Goal: Transaction & Acquisition: Download file/media

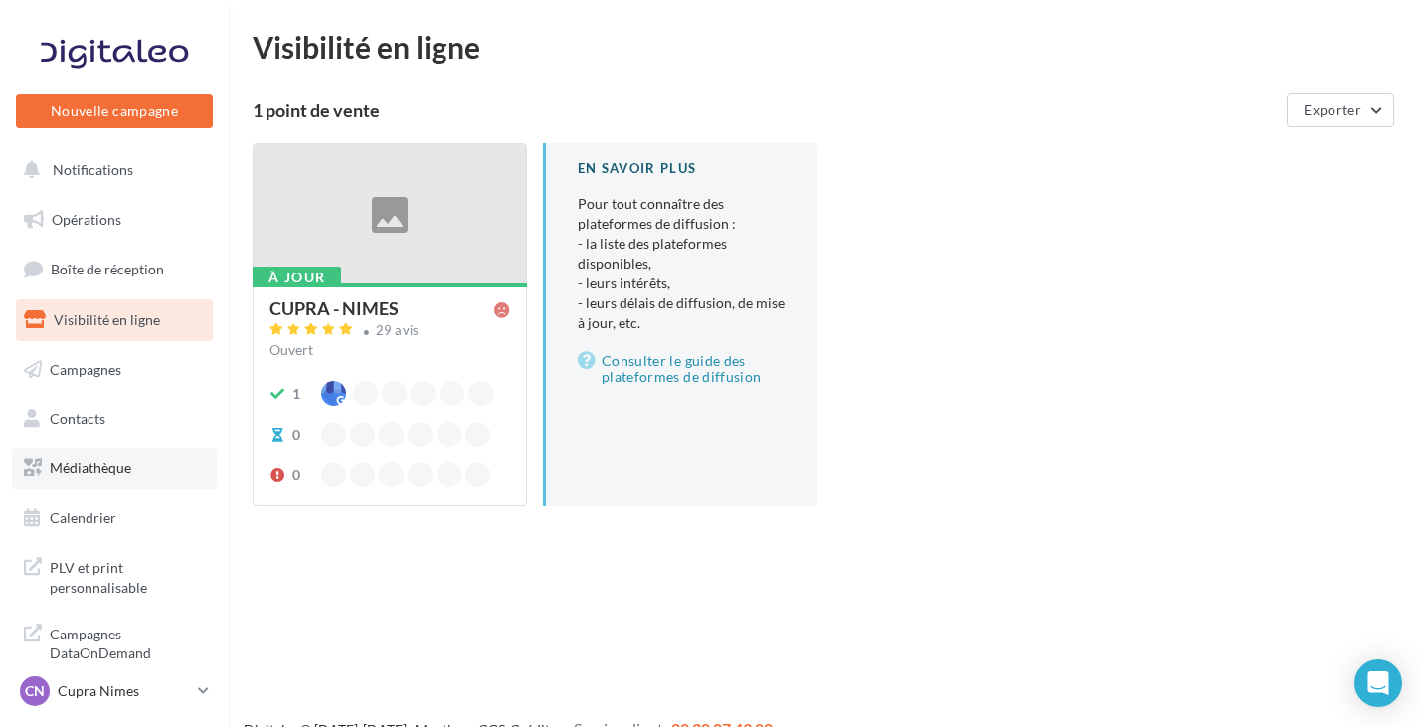
click at [104, 475] on span "Médiathèque" at bounding box center [91, 467] width 82 height 17
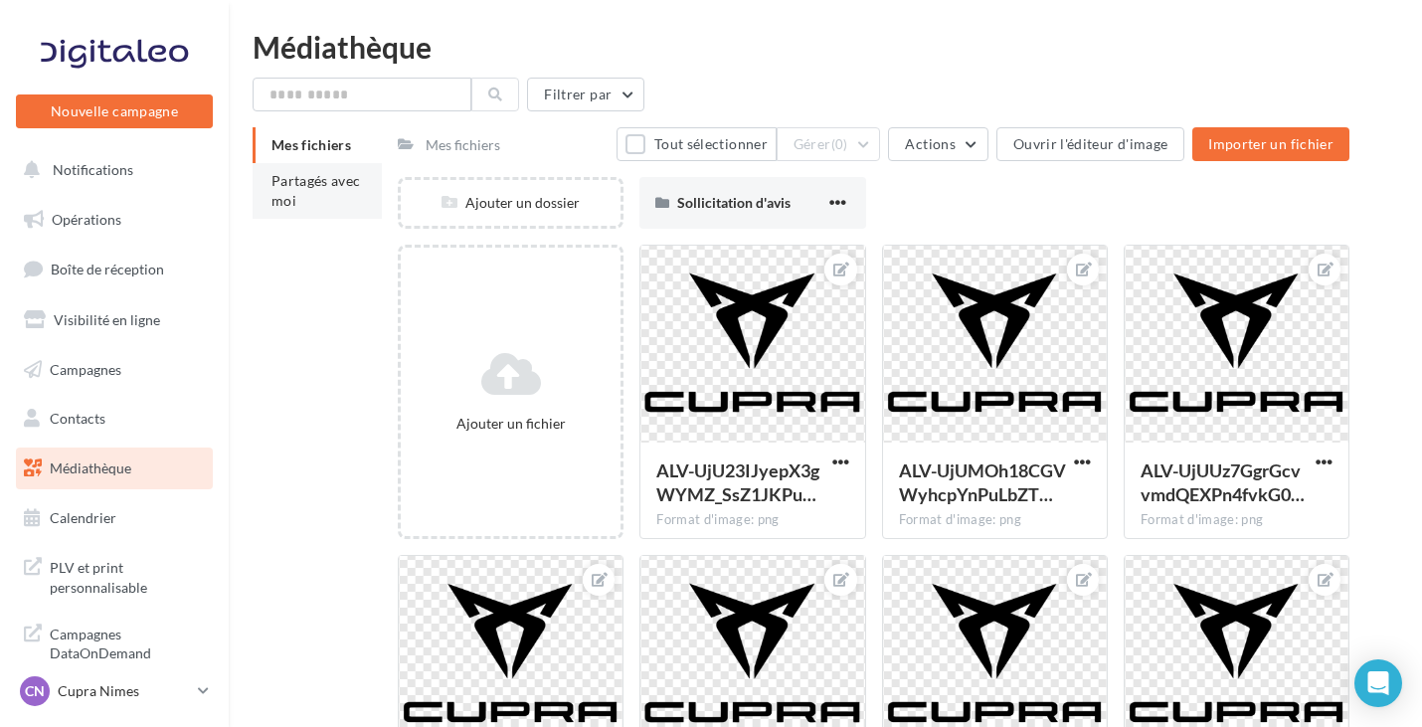
click at [321, 208] on li "Partagés avec moi" at bounding box center [317, 191] width 129 height 56
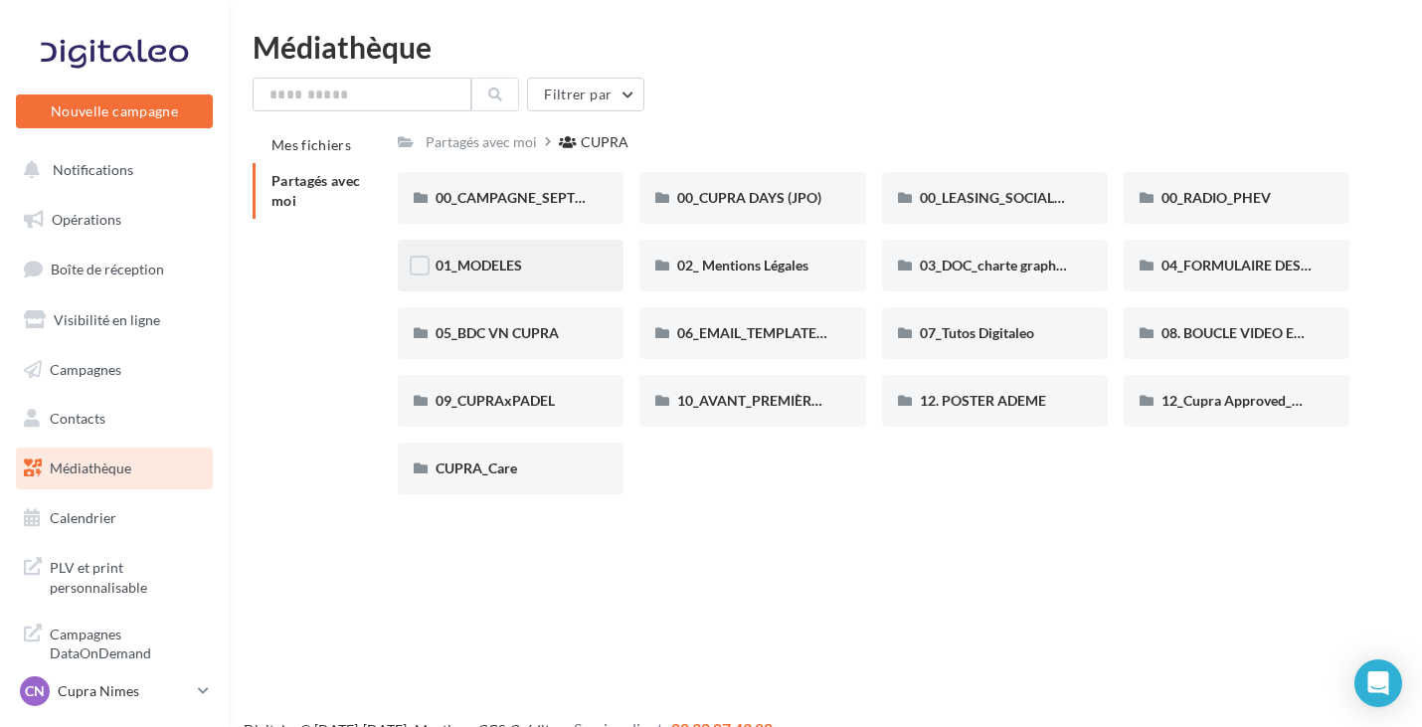
click at [530, 275] on div "01_MODELES" at bounding box center [511, 266] width 150 height 20
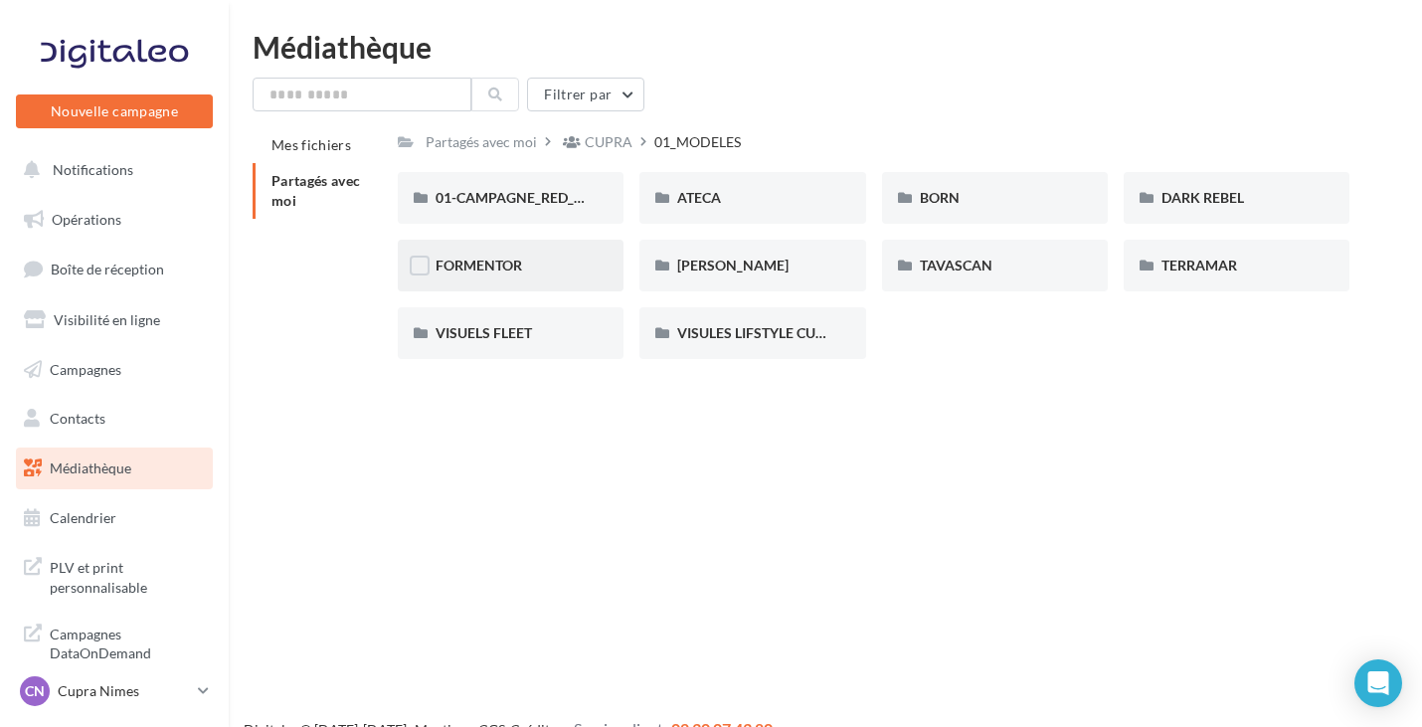
click at [490, 277] on div "FORMENTOR" at bounding box center [511, 266] width 226 height 52
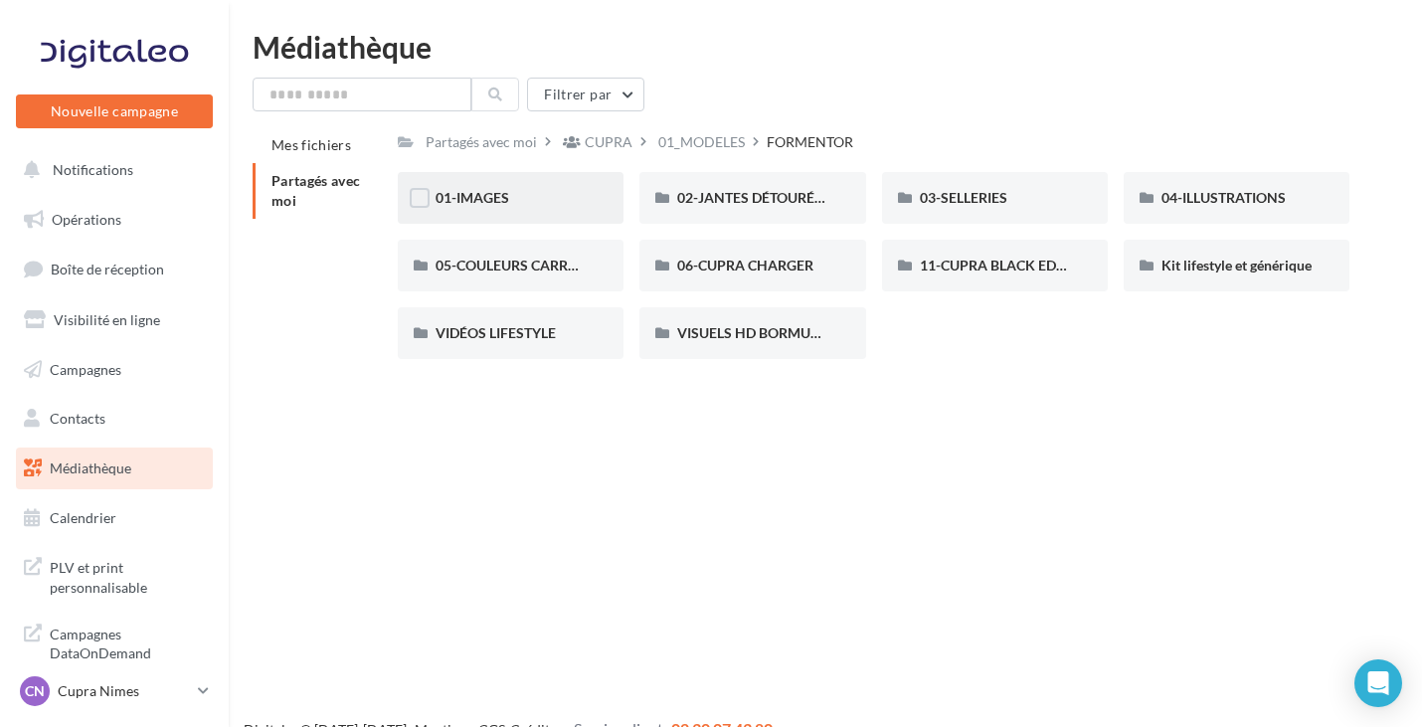
click at [508, 206] on div "01-IMAGES" at bounding box center [511, 198] width 150 height 20
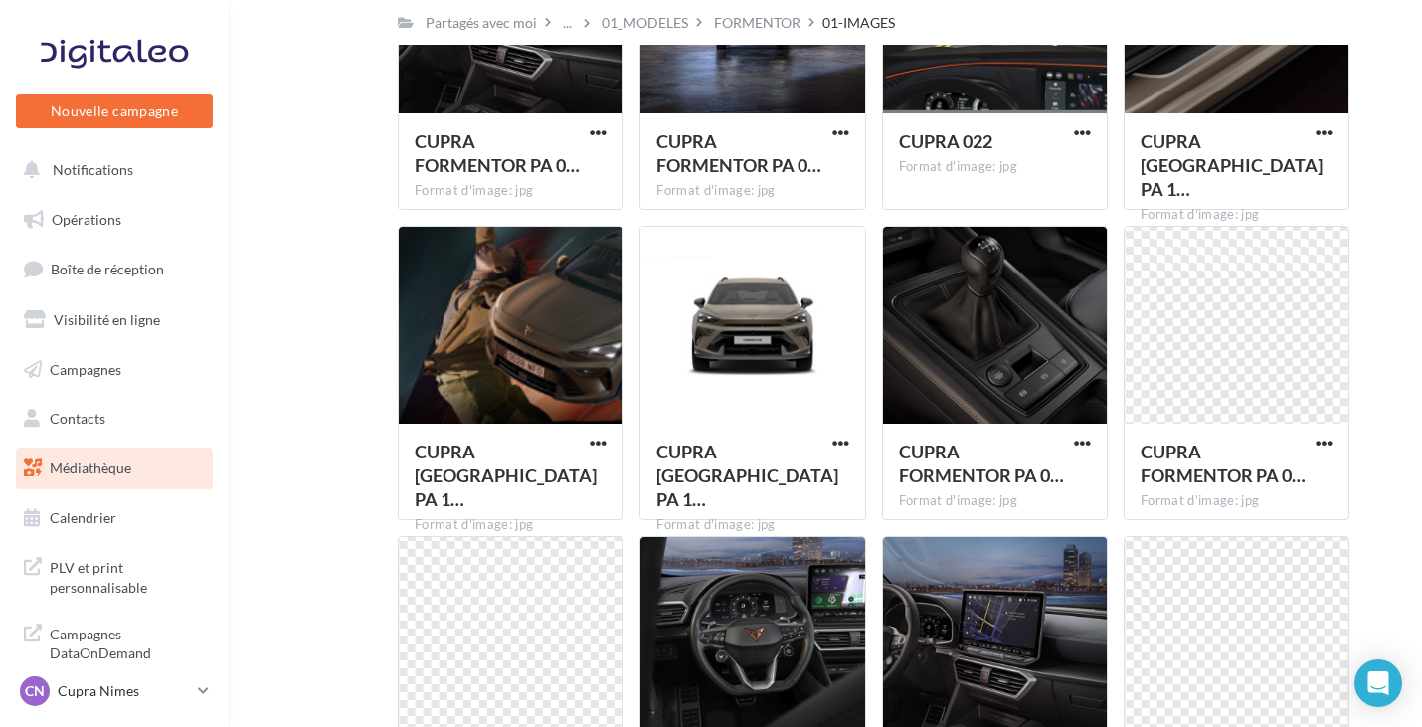
scroll to position [450, 0]
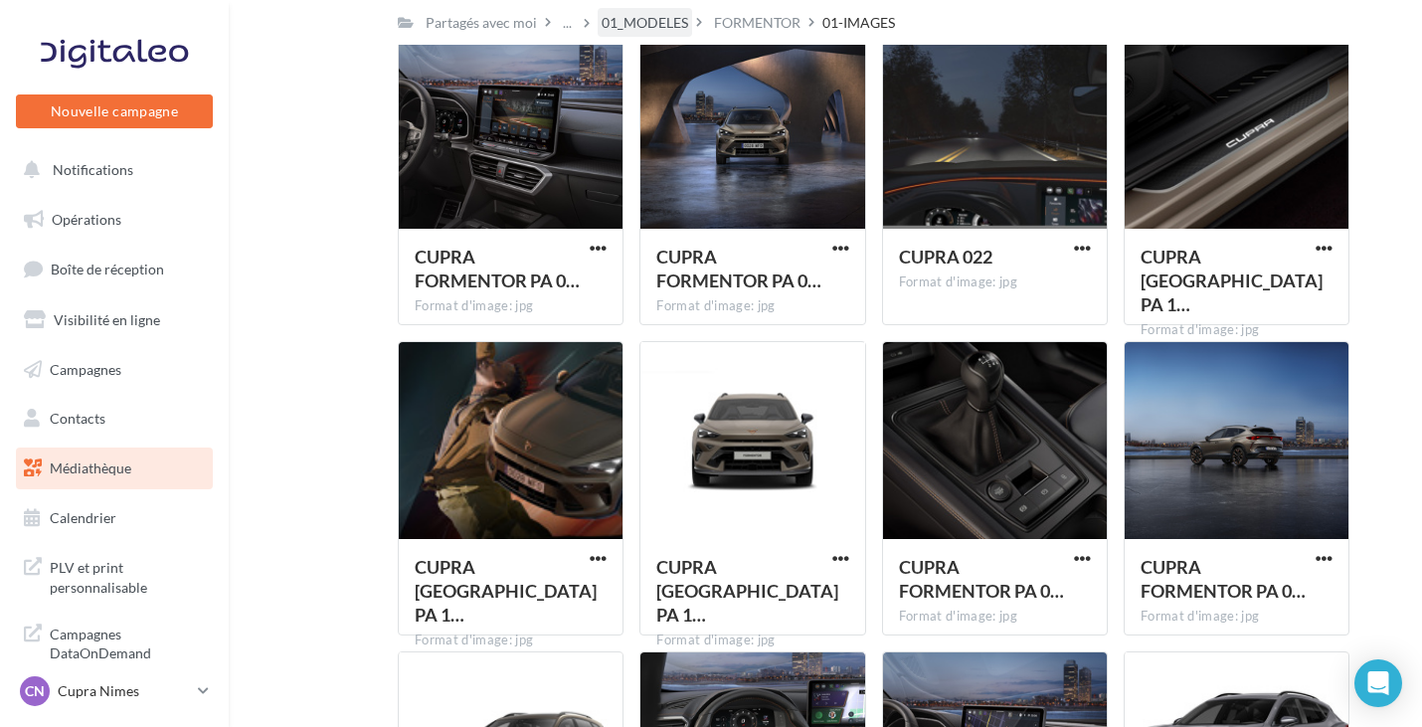
click at [659, 13] on div "01_MODELES" at bounding box center [645, 23] width 87 height 20
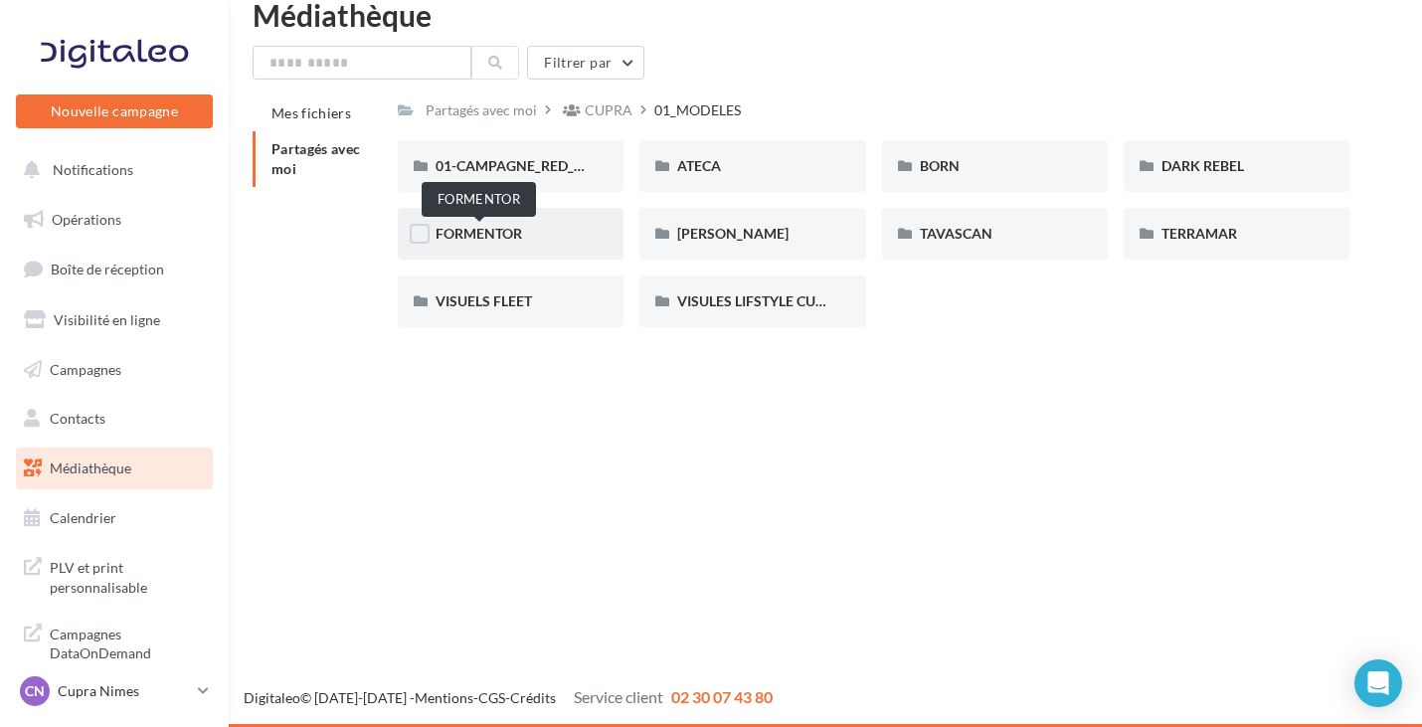
click at [475, 232] on span "FORMENTOR" at bounding box center [479, 233] width 87 height 17
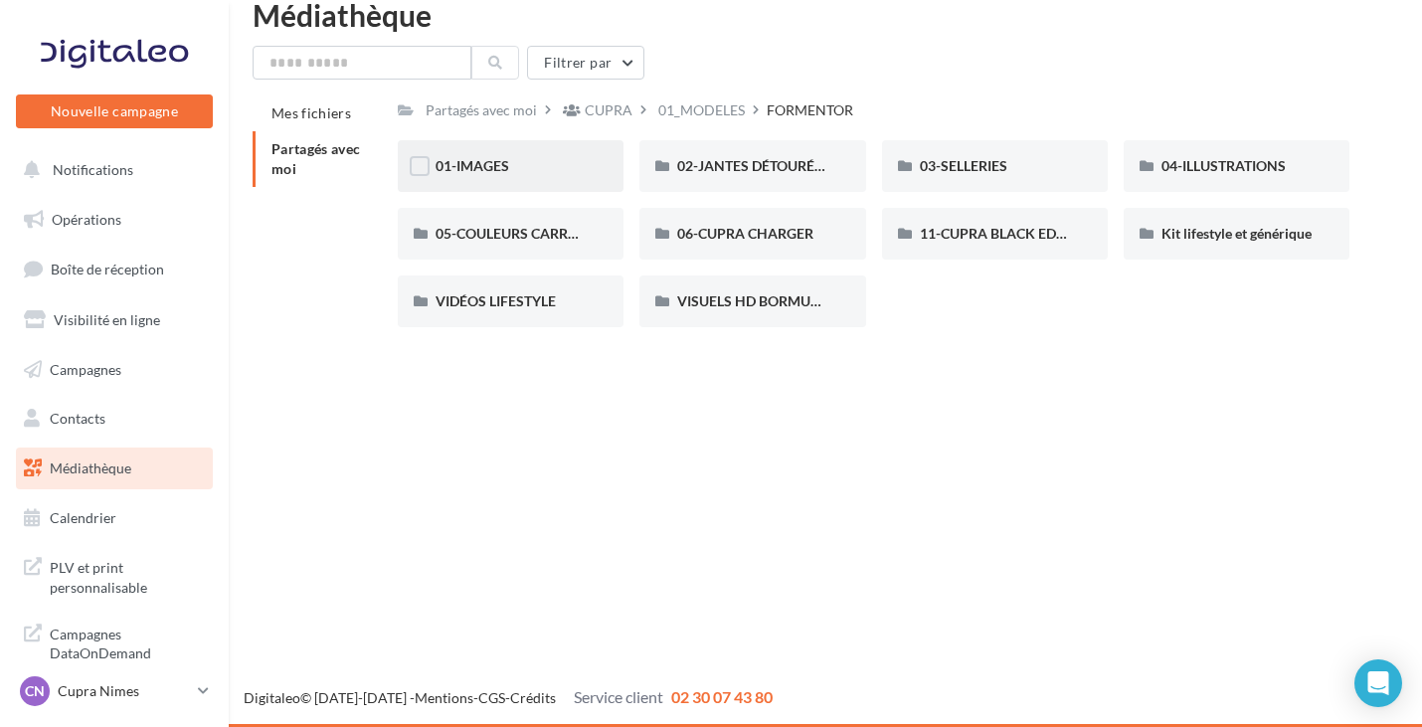
click at [532, 155] on div "01-IMAGES" at bounding box center [511, 166] width 226 height 52
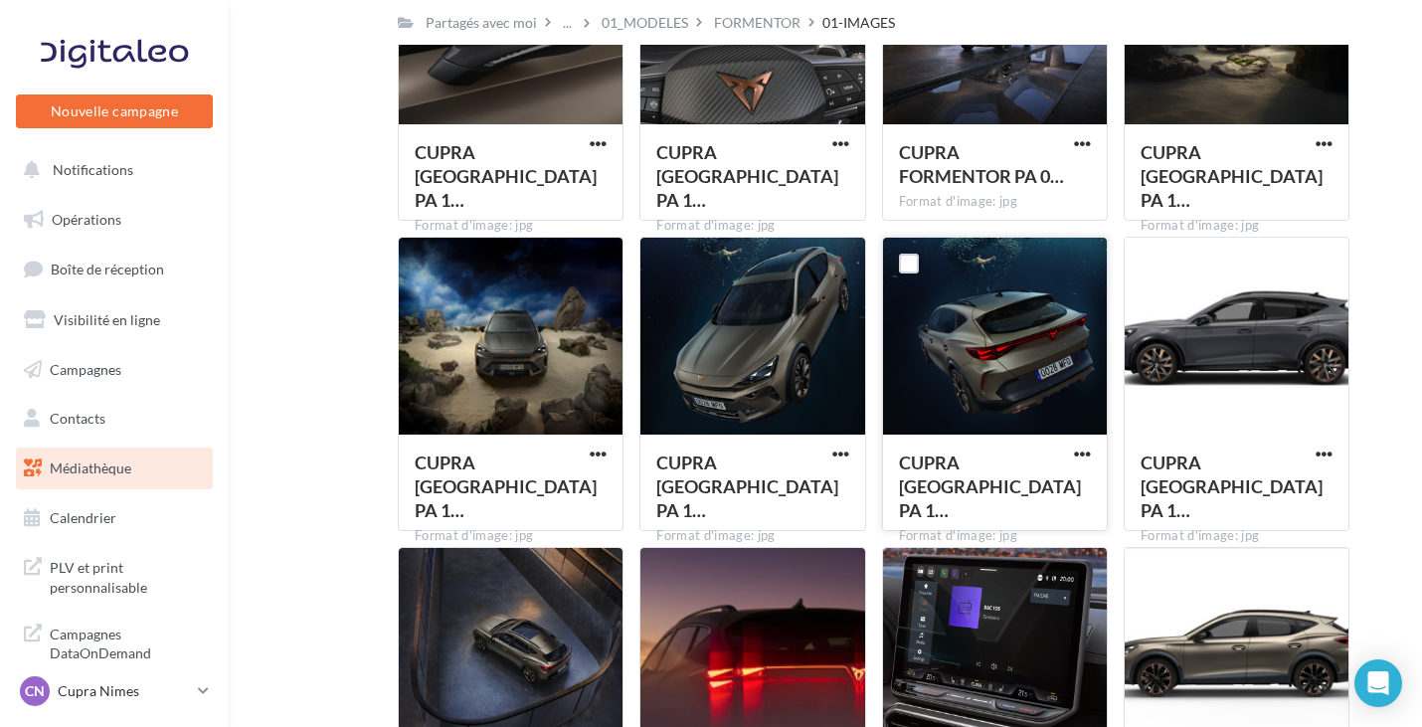
scroll to position [3726, 0]
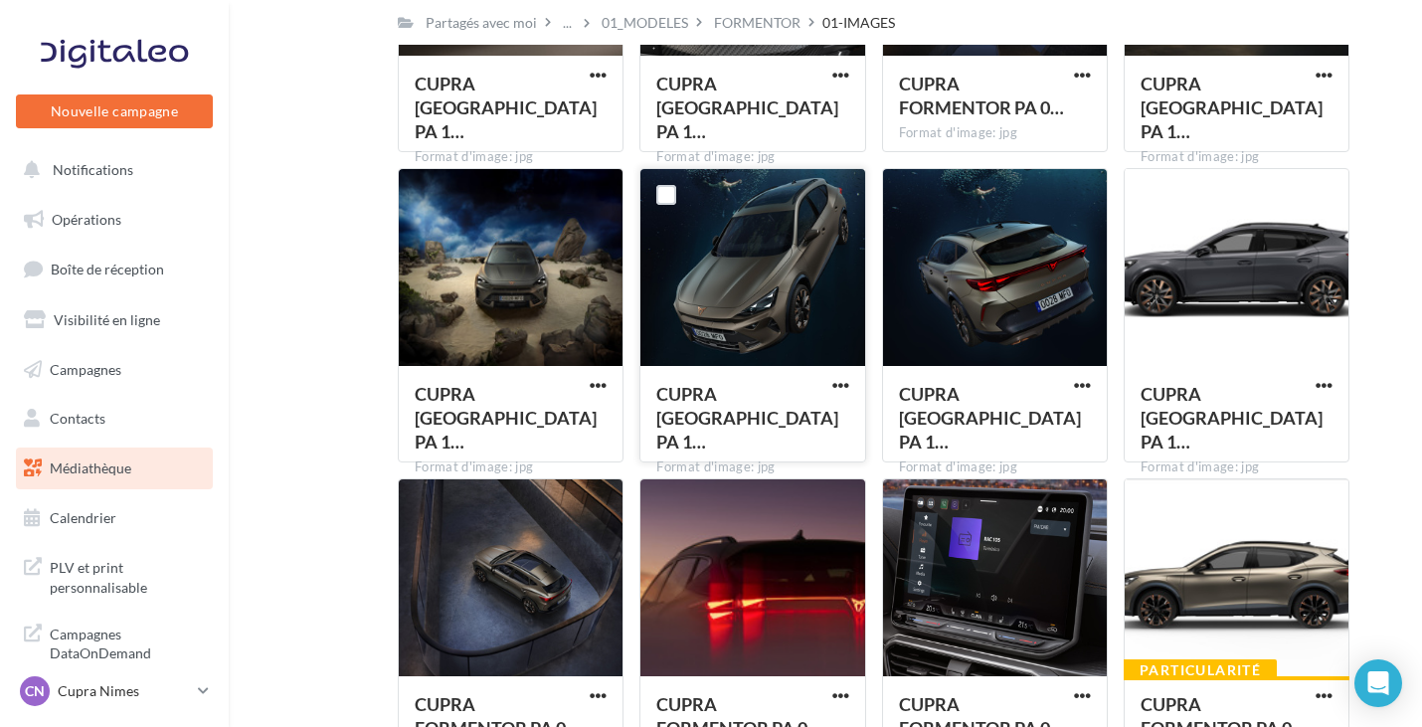
click at [788, 308] on div at bounding box center [752, 268] width 224 height 199
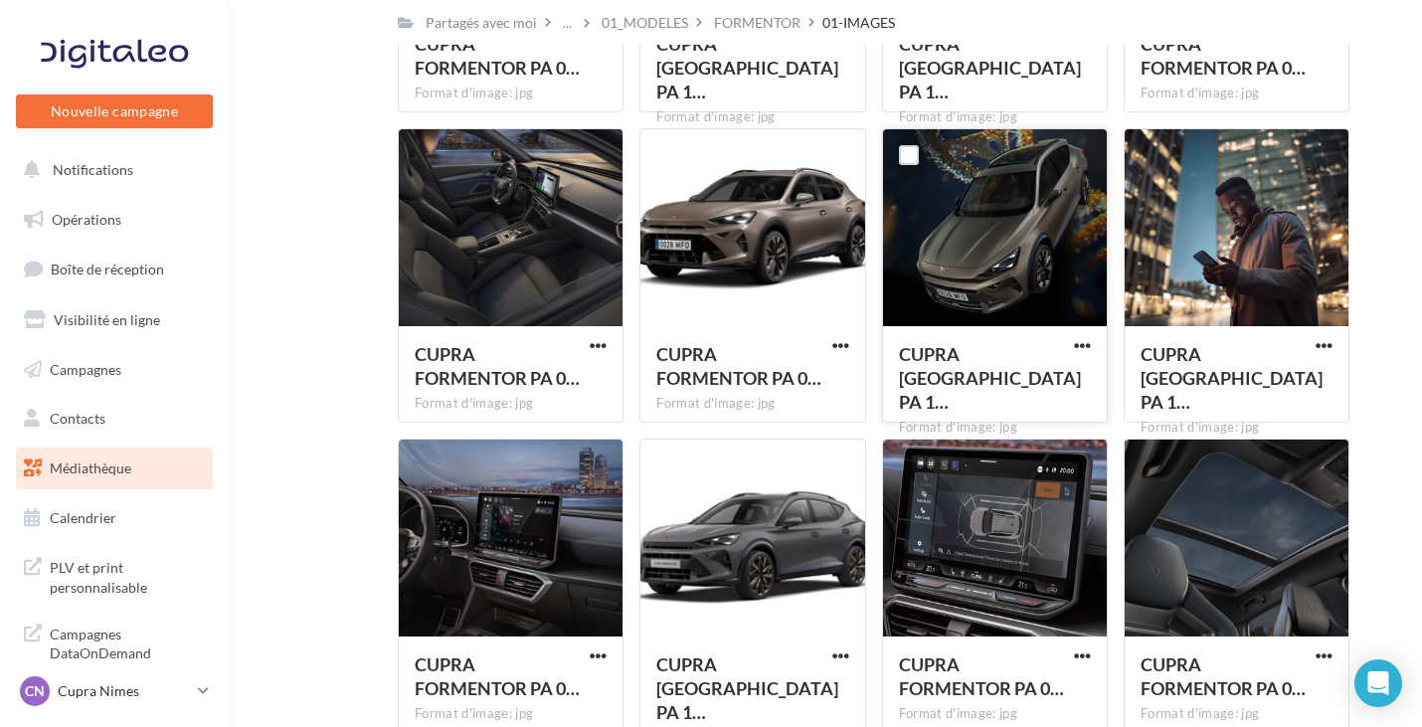
scroll to position [5734, 0]
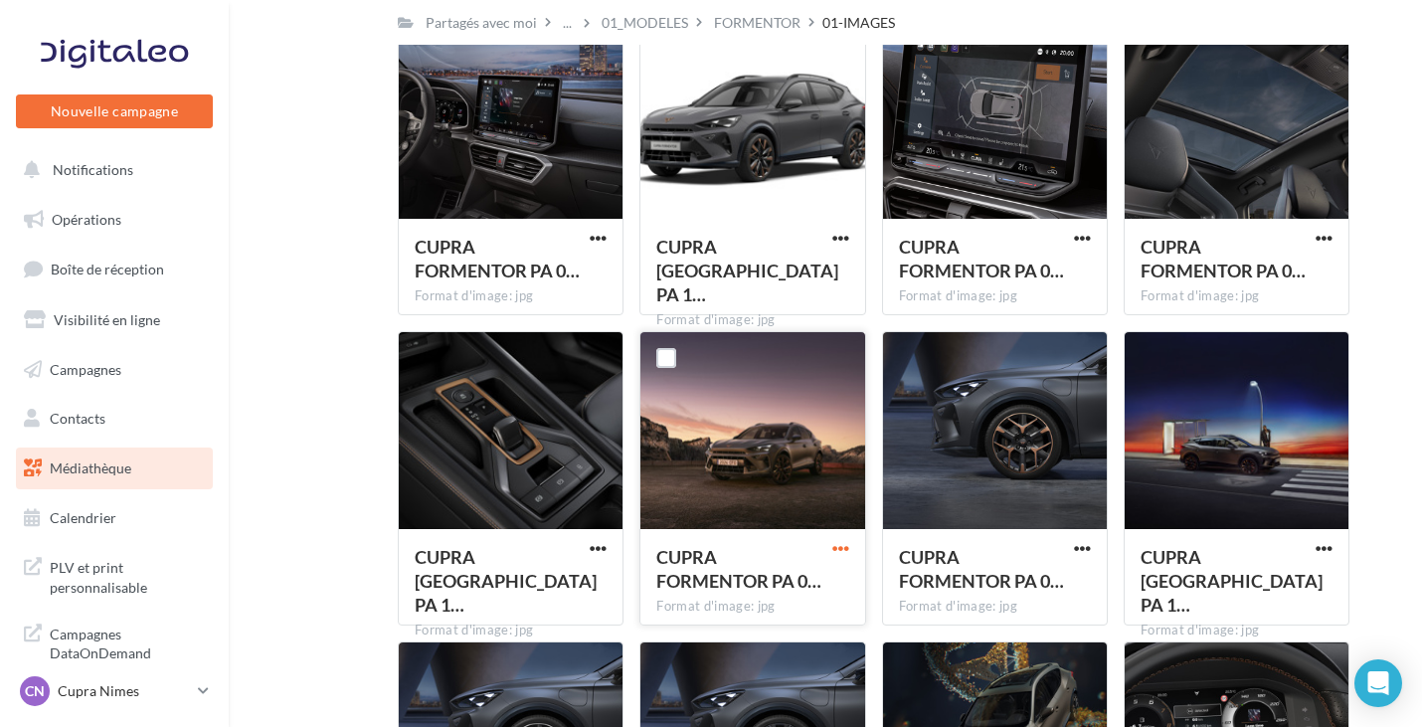
click at [843, 548] on span "button" at bounding box center [840, 548] width 17 height 17
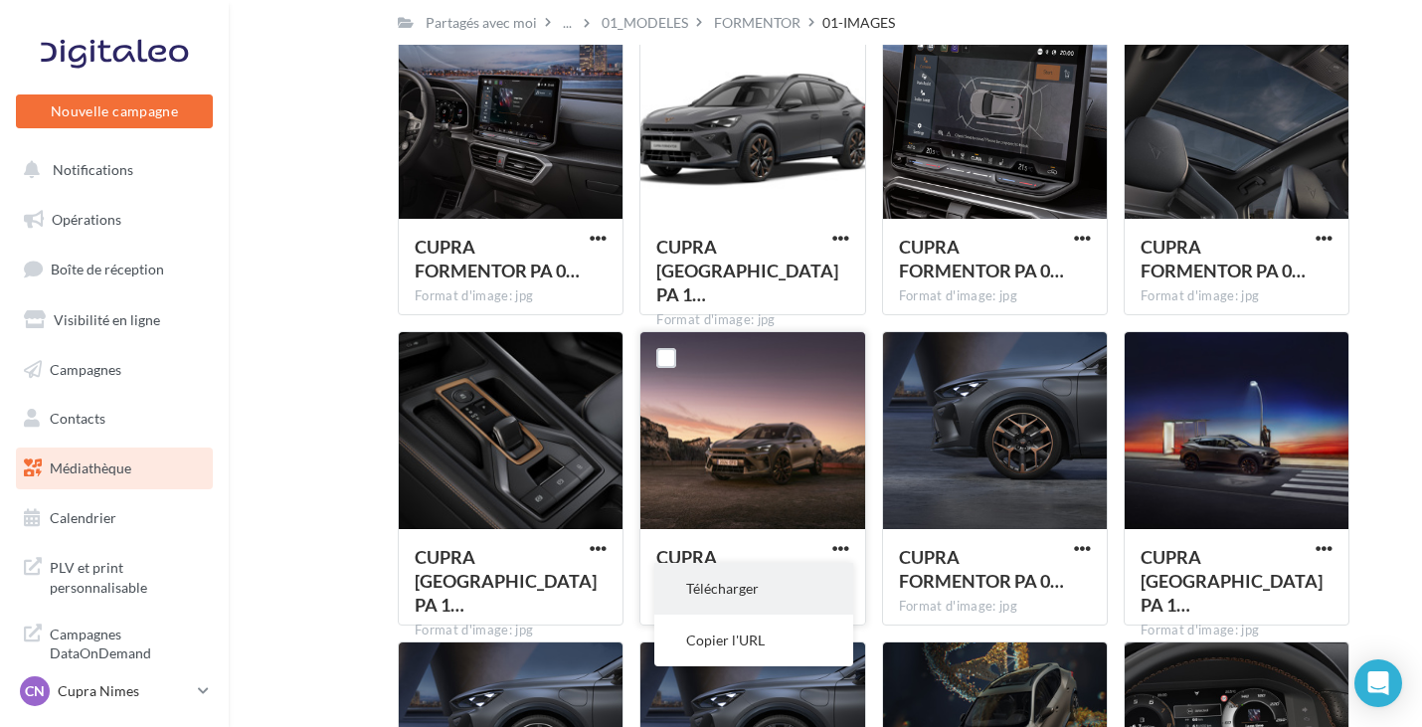
click at [791, 573] on button "Télécharger" at bounding box center [753, 589] width 199 height 52
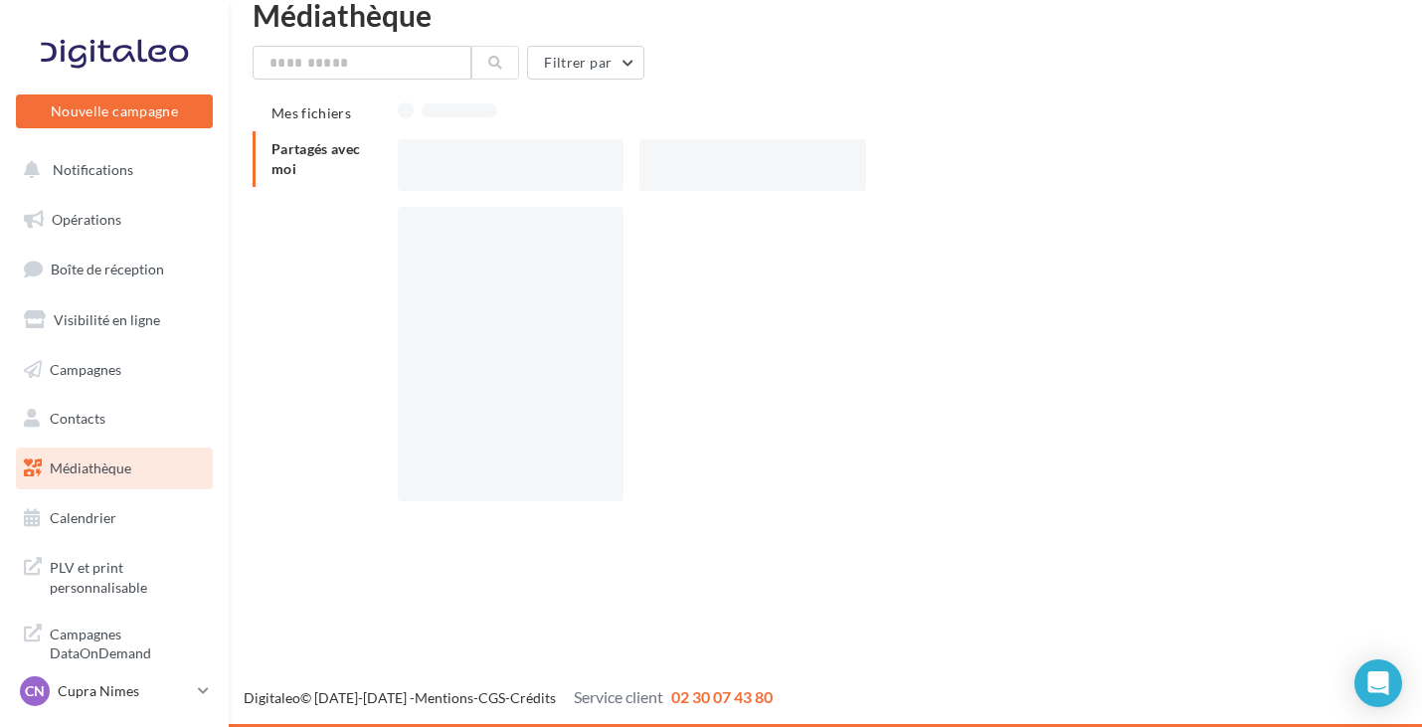
scroll to position [32, 0]
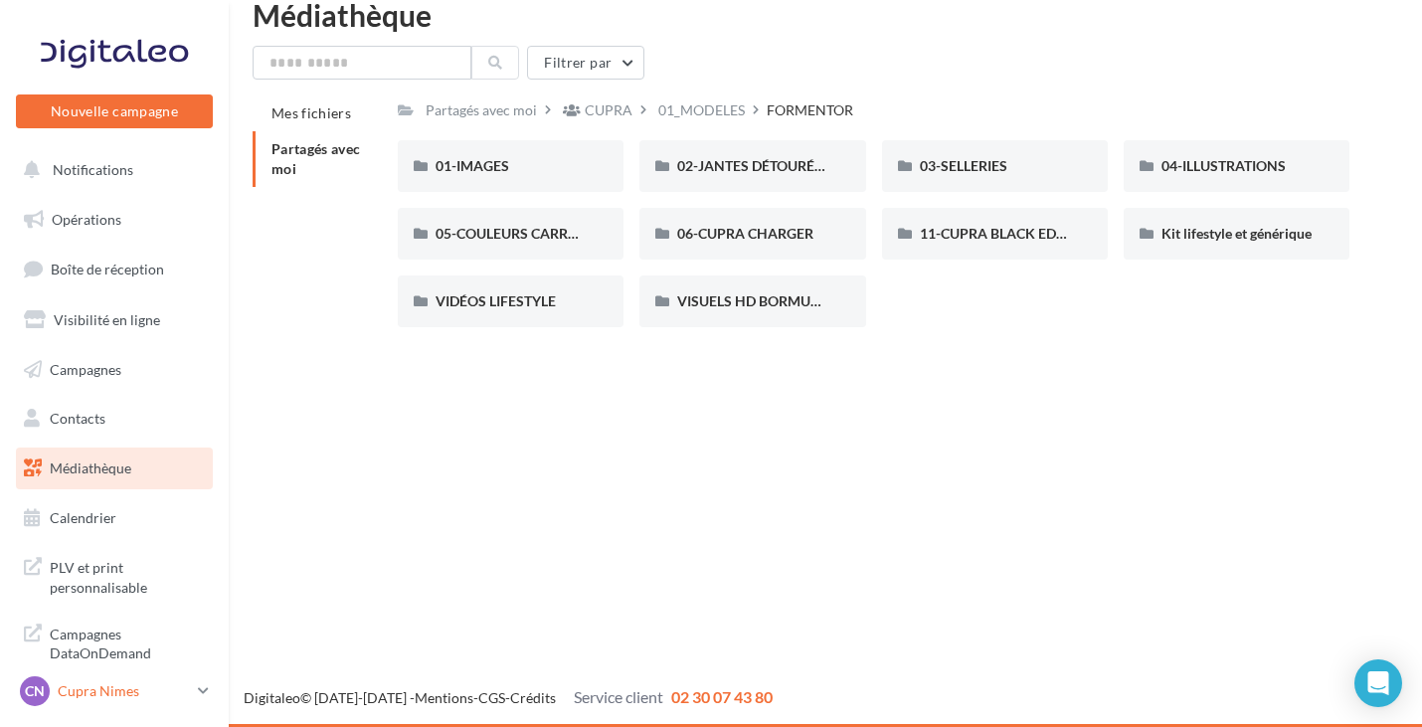
click at [125, 683] on p "Cupra Nimes" at bounding box center [124, 691] width 132 height 20
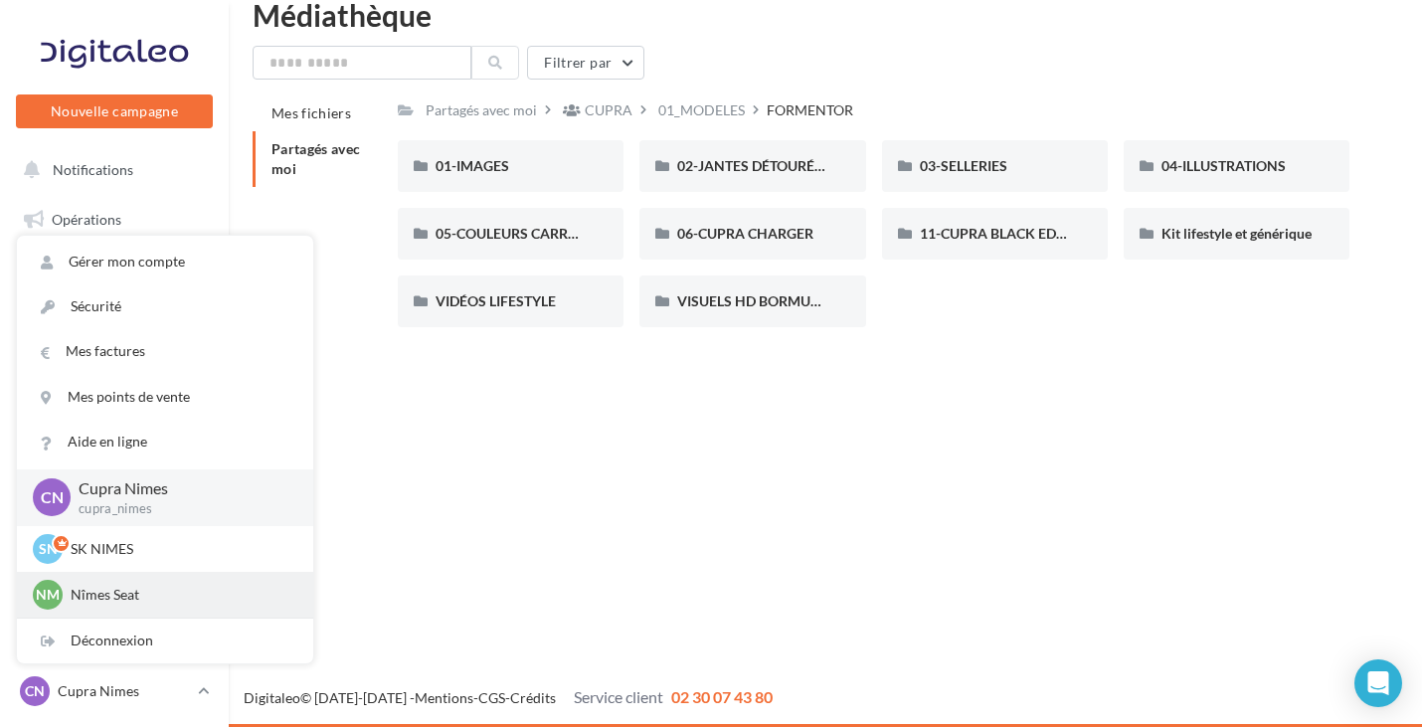
click at [170, 612] on div "Nm Nîmes Seat SEAT-NIMES" at bounding box center [165, 595] width 296 height 46
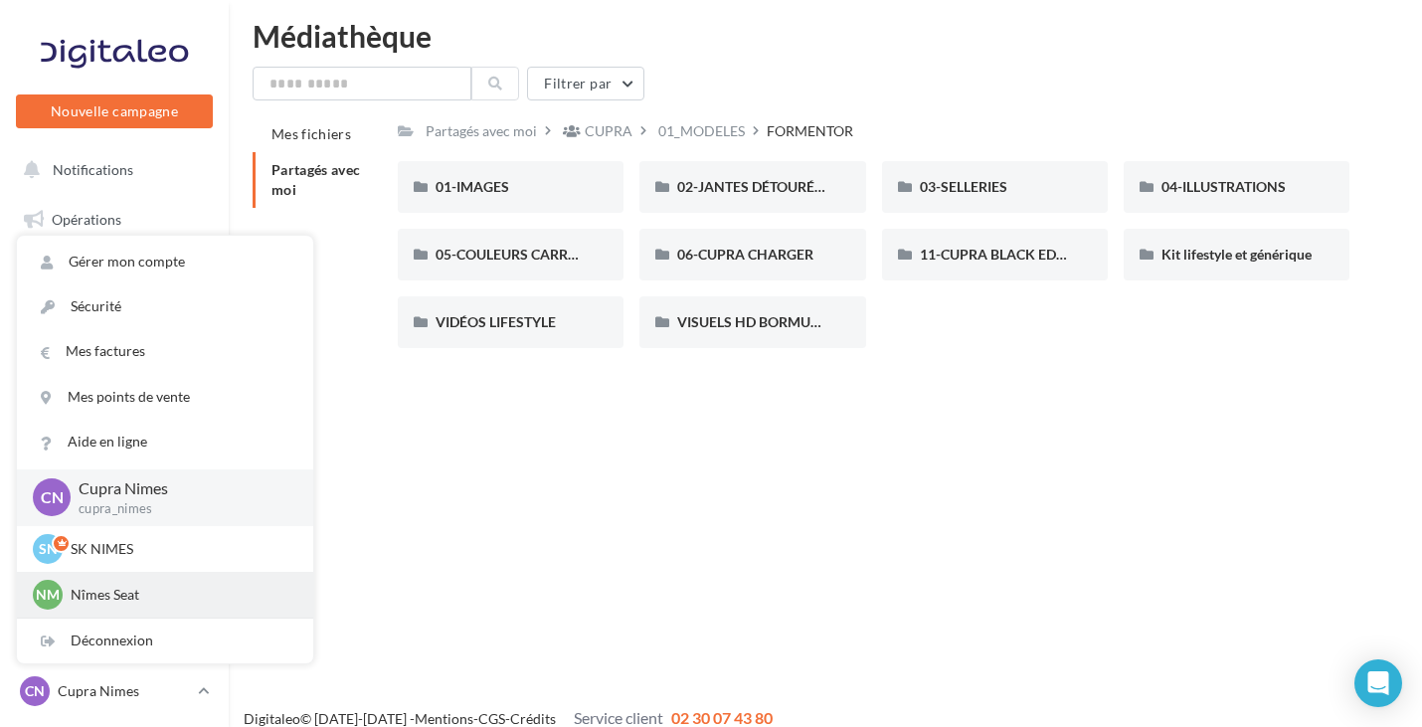
scroll to position [0, 0]
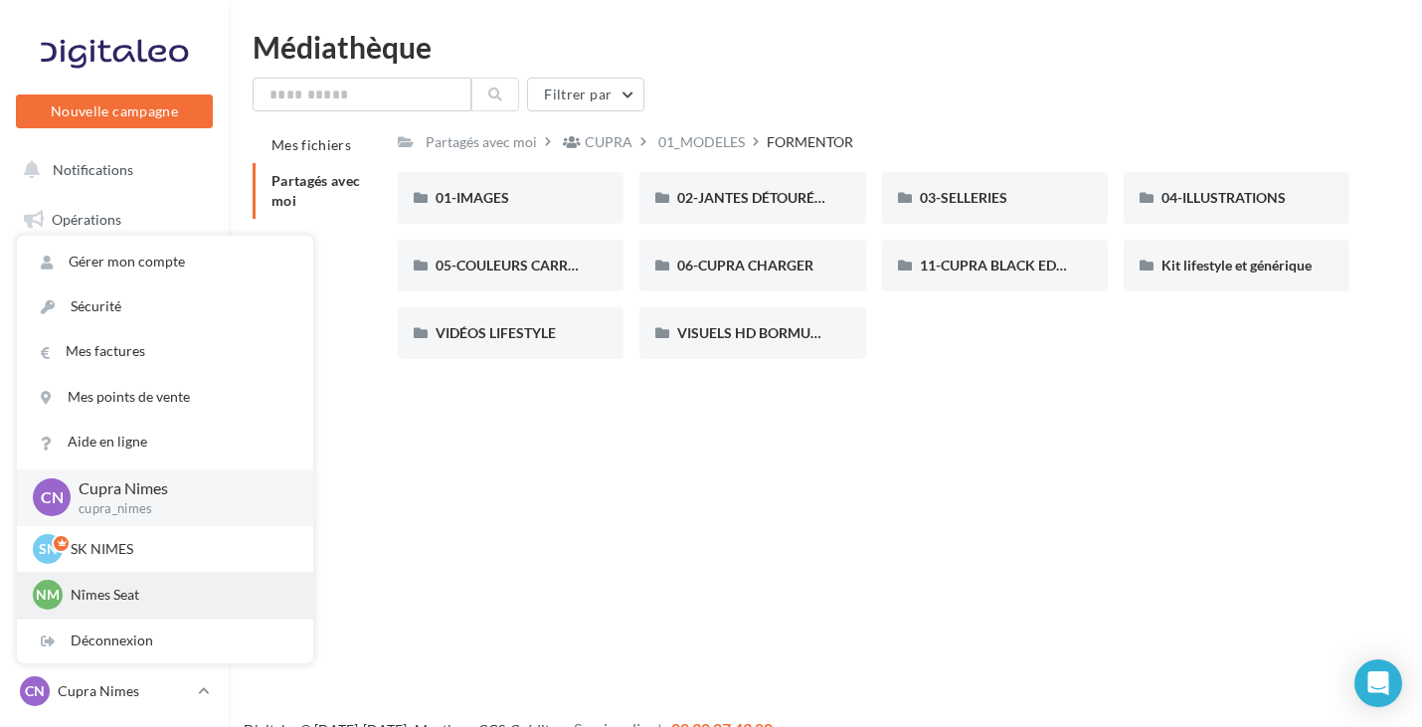
click at [174, 601] on p "Nîmes Seat" at bounding box center [180, 595] width 219 height 20
